Goal: Task Accomplishment & Management: Use online tool/utility

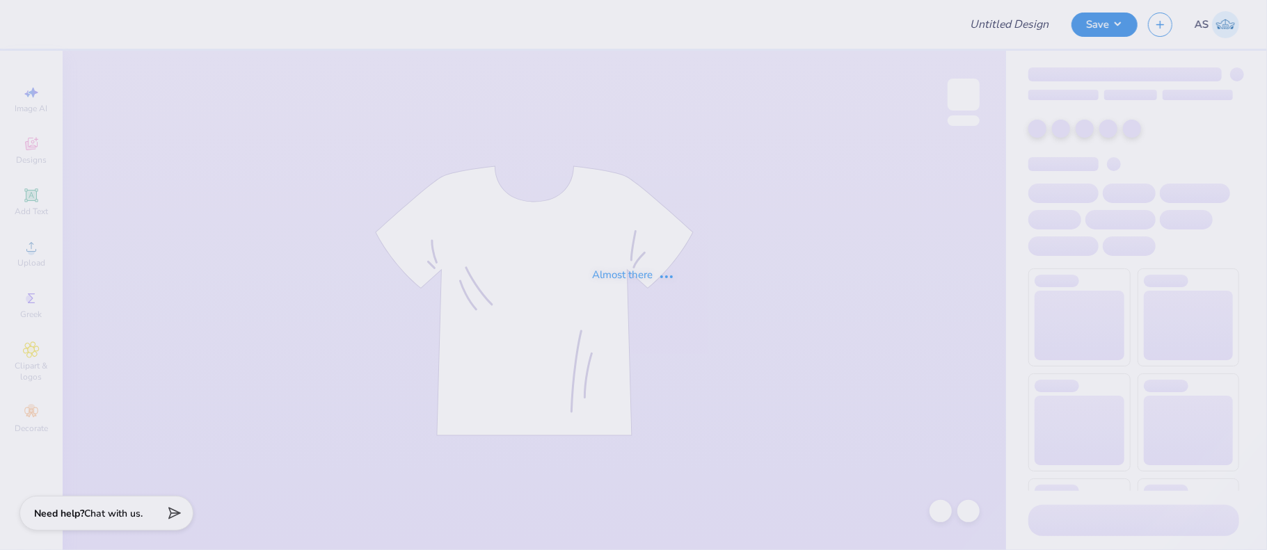
type input "PLM"
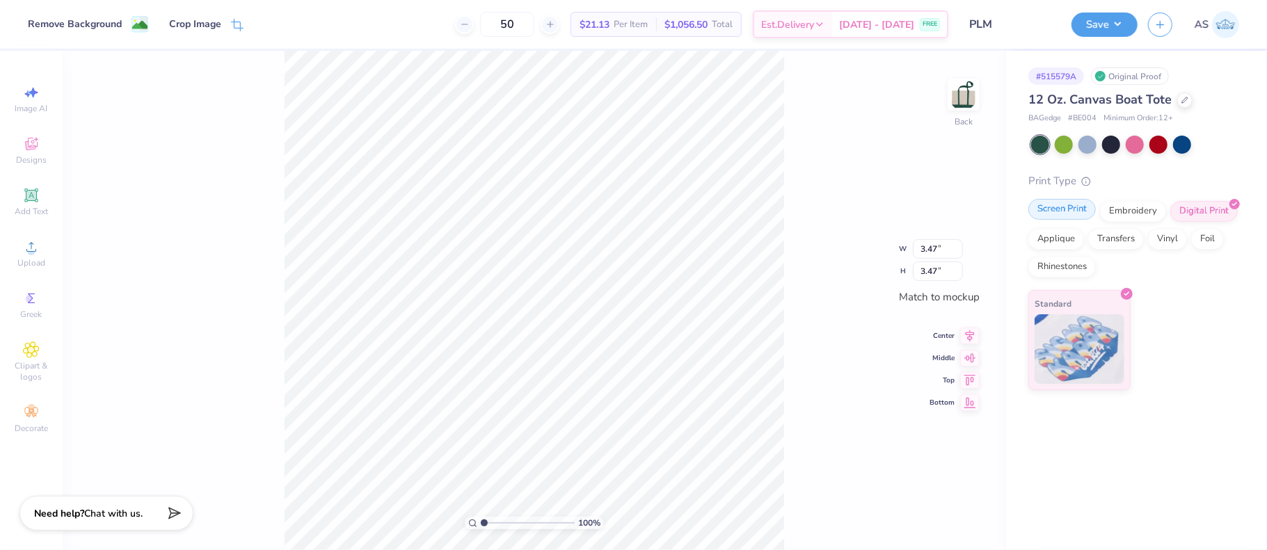
click at [1070, 212] on div "Screen Print" at bounding box center [1063, 209] width 68 height 21
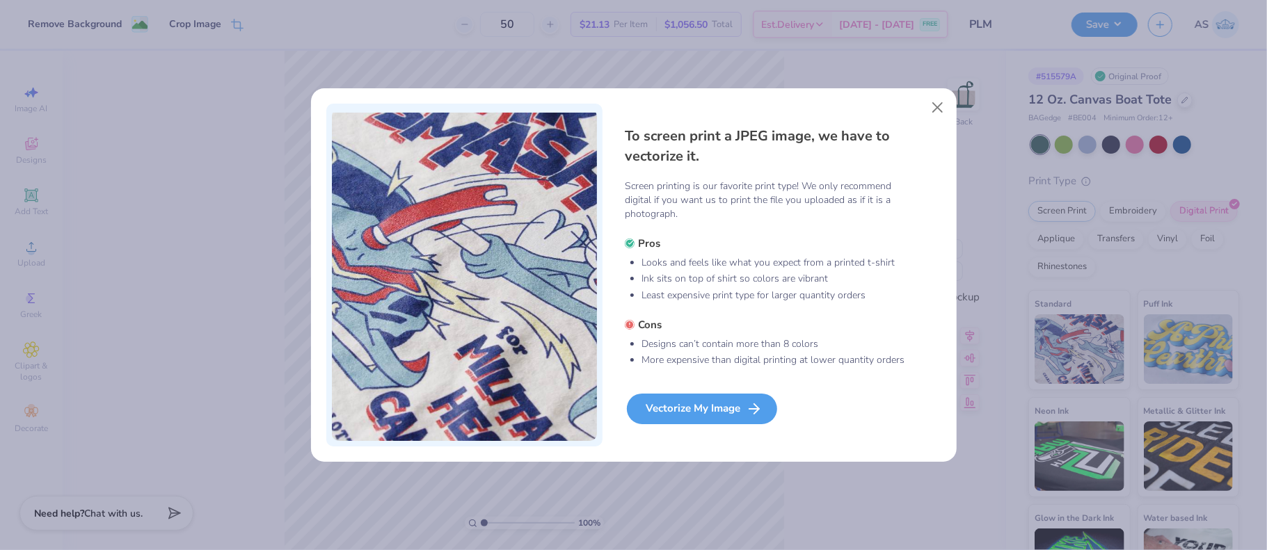
click at [672, 410] on div "Vectorize My Image" at bounding box center [702, 409] width 150 height 31
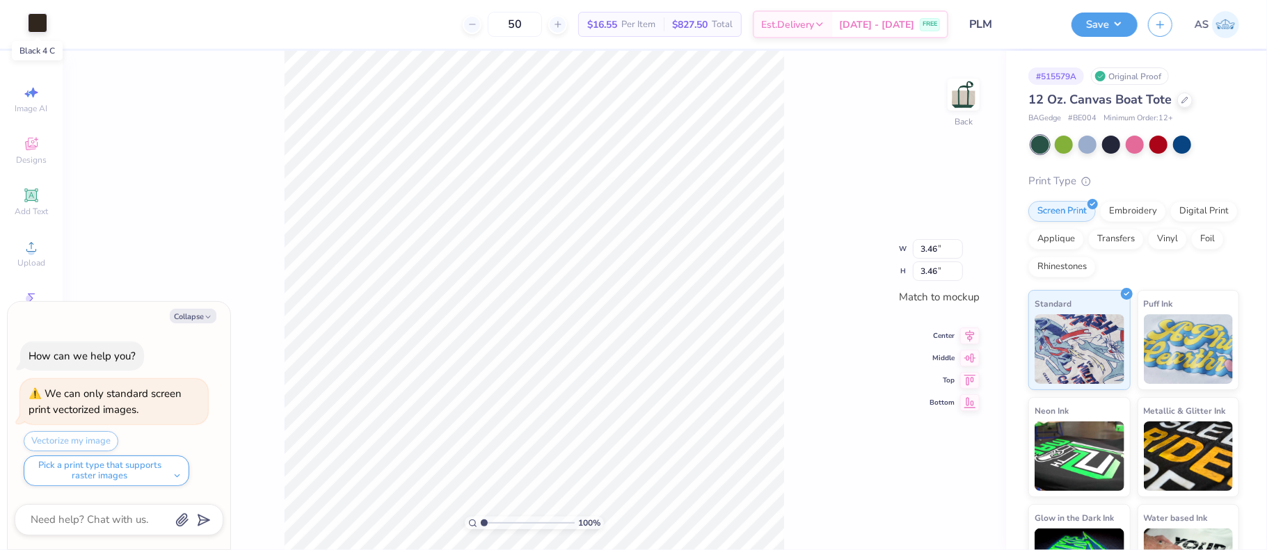
click at [29, 31] on div at bounding box center [37, 22] width 19 height 19
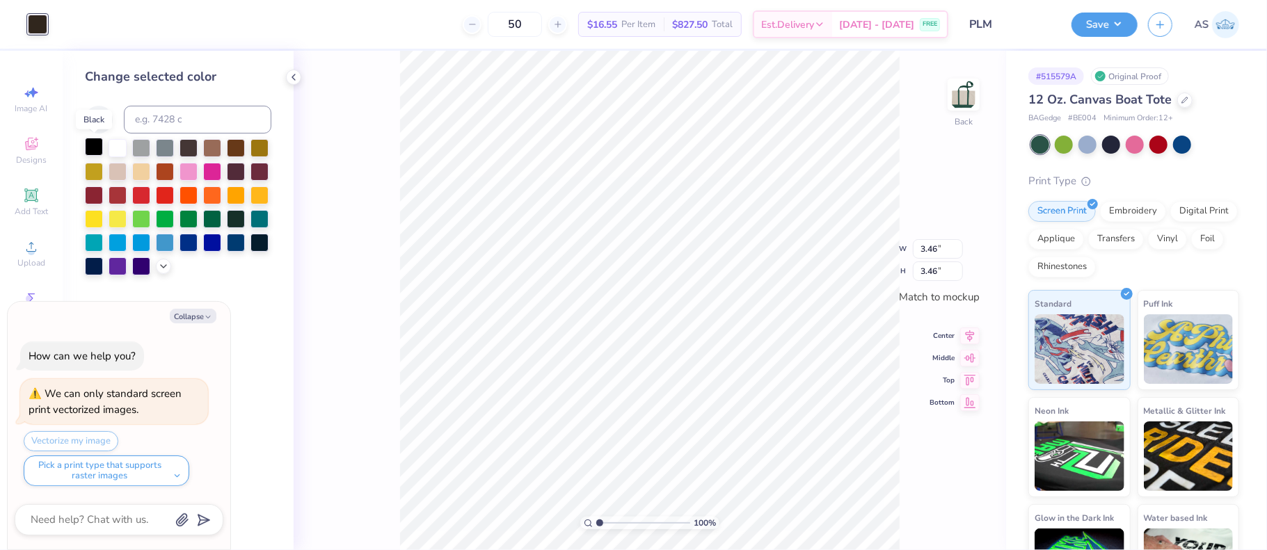
click at [98, 151] on div at bounding box center [94, 147] width 18 height 18
type textarea "x"
drag, startPoint x: 921, startPoint y: 234, endPoint x: 936, endPoint y: 235, distance: 14.6
click at [938, 235] on input "3.46" at bounding box center [938, 237] width 50 height 19
type input "4"
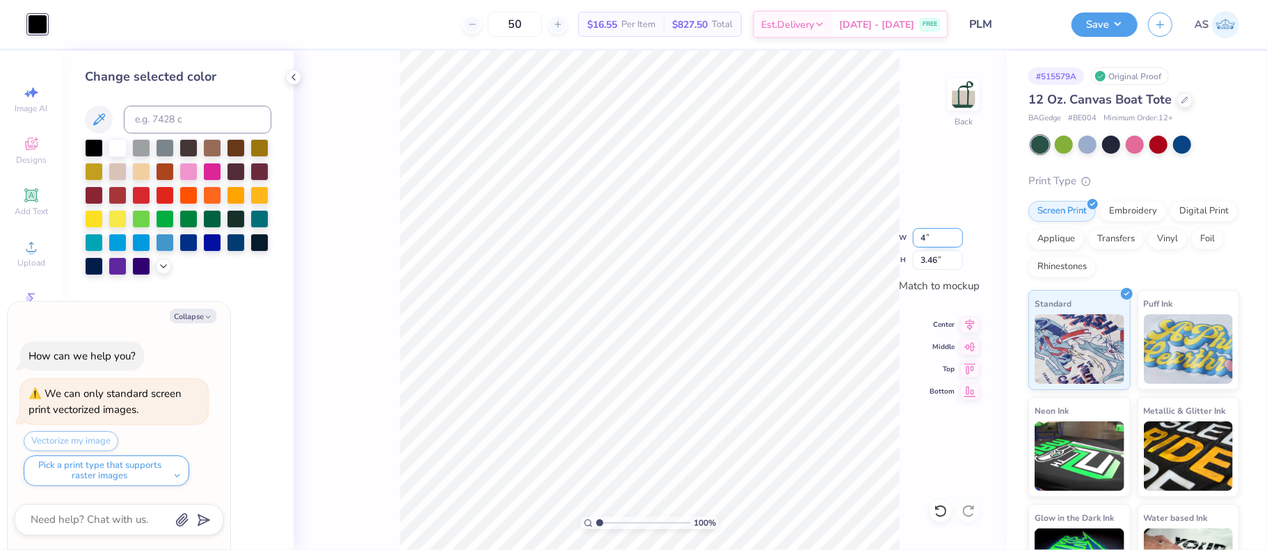
type textarea "x"
type input "3.51"
click at [936, 235] on input "3.51" at bounding box center [938, 237] width 50 height 19
type input "3.50"
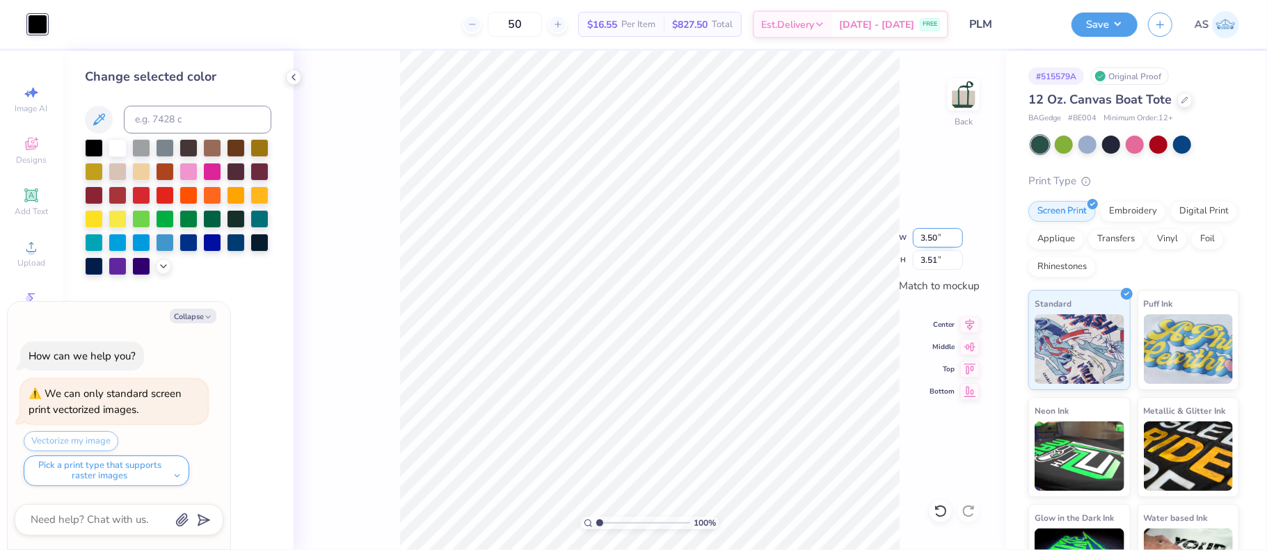
type textarea "x"
type input "3.50"
click at [967, 326] on icon at bounding box center [969, 323] width 19 height 17
click at [968, 347] on icon at bounding box center [971, 344] width 12 height 9
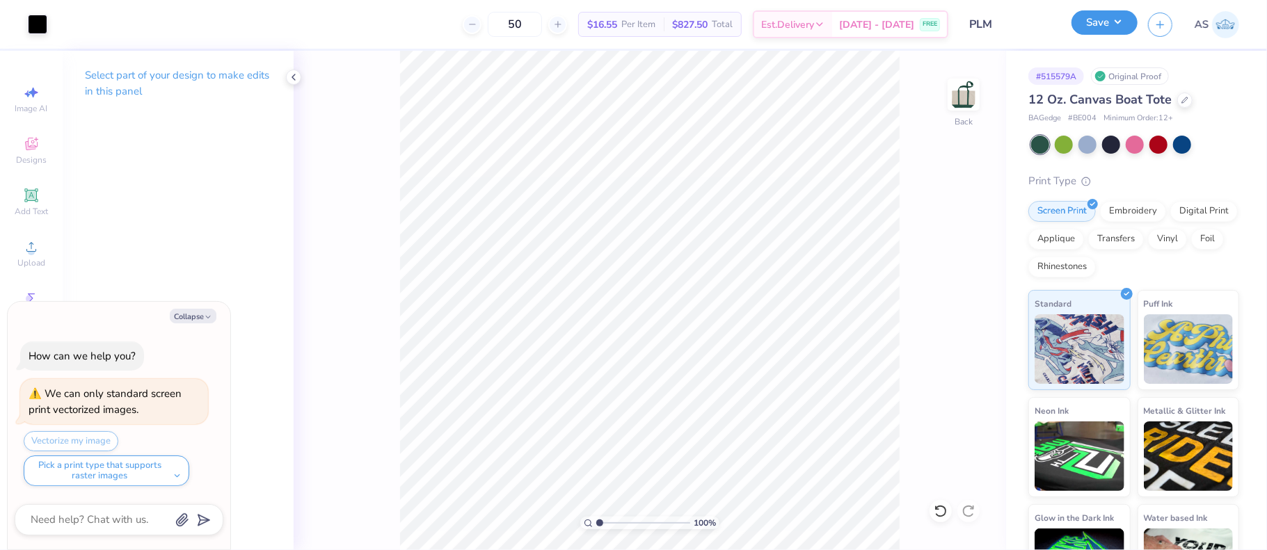
click at [1124, 24] on button "Save" at bounding box center [1105, 22] width 66 height 24
type textarea "x"
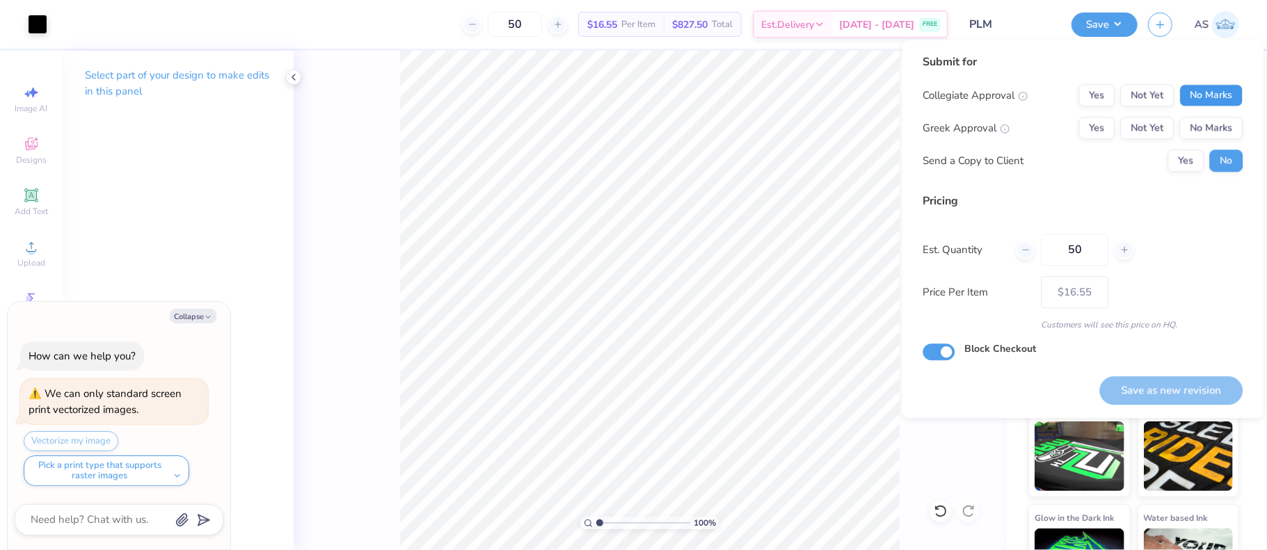
click at [1207, 94] on button "No Marks" at bounding box center [1211, 95] width 63 height 22
click at [1198, 137] on button "No Marks" at bounding box center [1211, 128] width 63 height 22
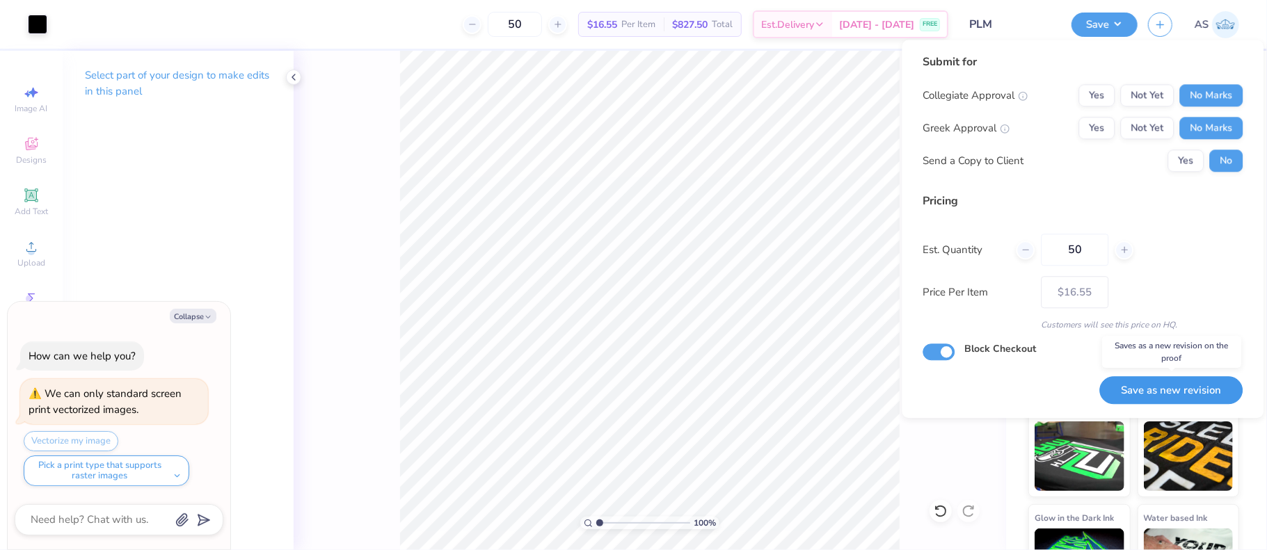
click at [1160, 392] on button "Save as new revision" at bounding box center [1171, 390] width 143 height 29
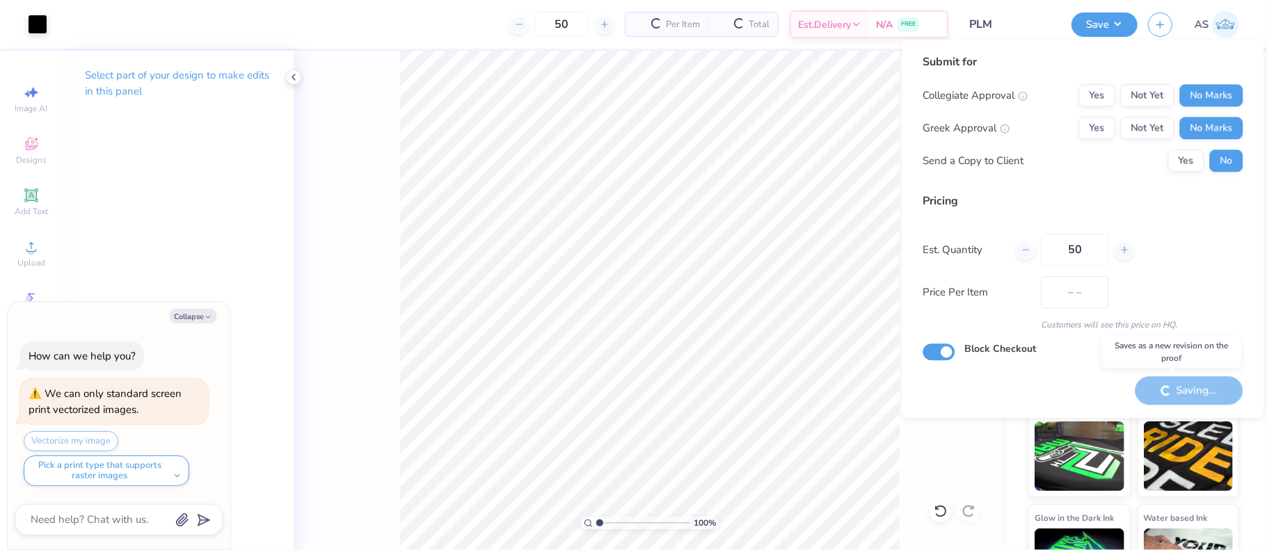
type input "$16.55"
type textarea "x"
